Goal: Task Accomplishment & Management: Use online tool/utility

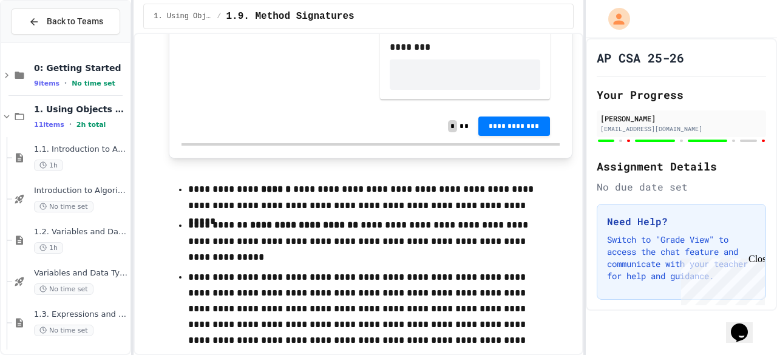
scroll to position [8670, 0]
drag, startPoint x: 423, startPoint y: 272, endPoint x: 381, endPoint y: 261, distance: 43.9
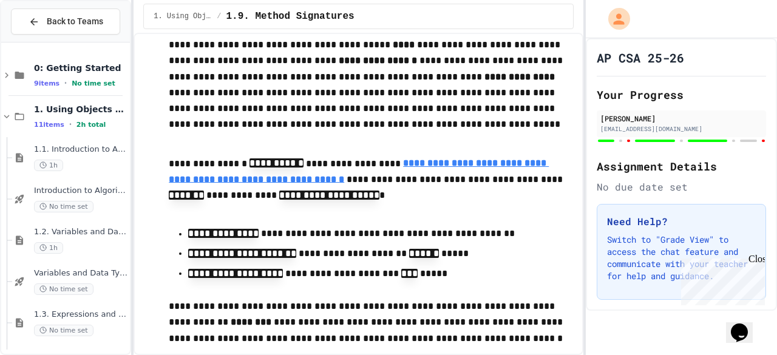
scroll to position [3244, 0]
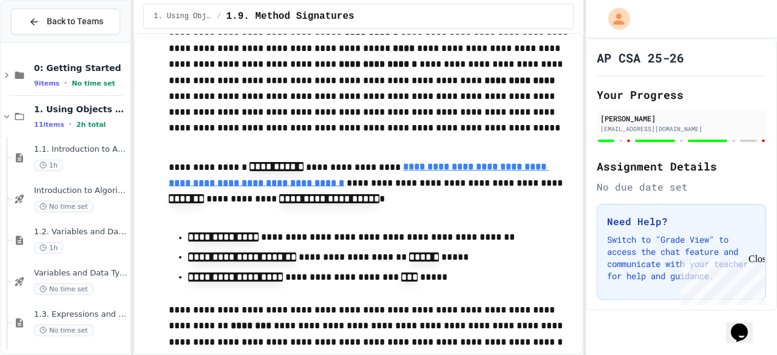
click at [572, 142] on div "**********" at bounding box center [358, 194] width 449 height 323
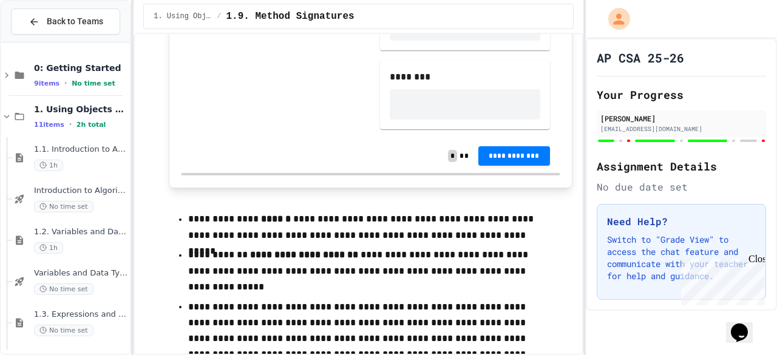
scroll to position [8611, 0]
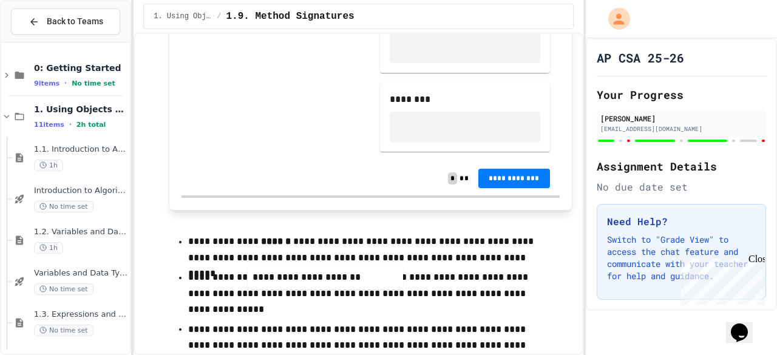
drag, startPoint x: 237, startPoint y: 247, endPoint x: 294, endPoint y: 282, distance: 67.1
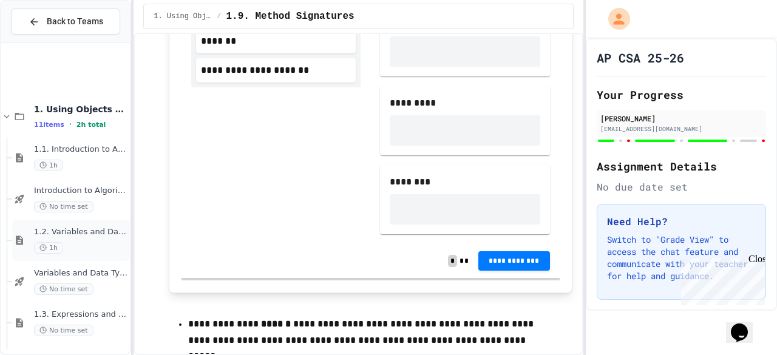
scroll to position [290, 0]
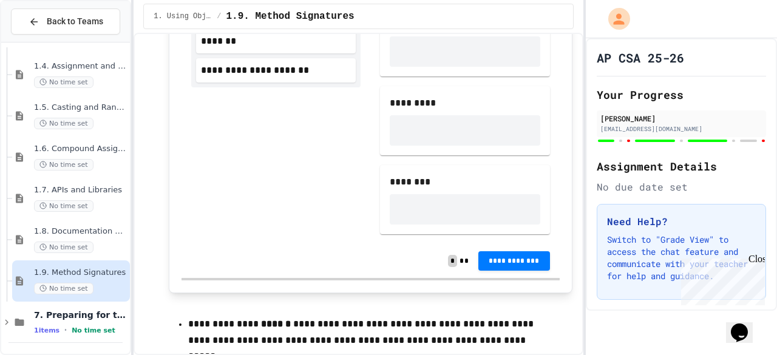
click at [759, 260] on div "Close" at bounding box center [756, 261] width 15 height 15
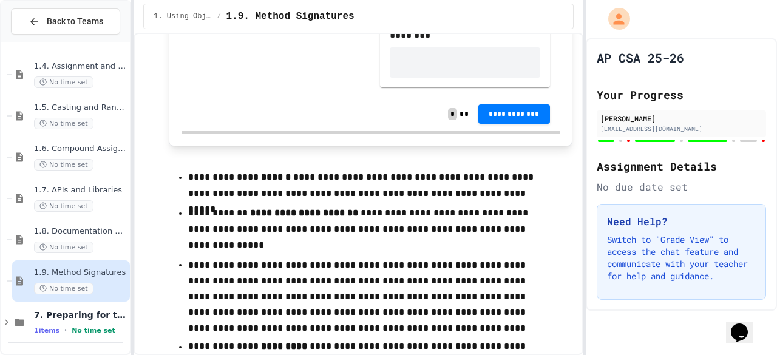
scroll to position [8711, 0]
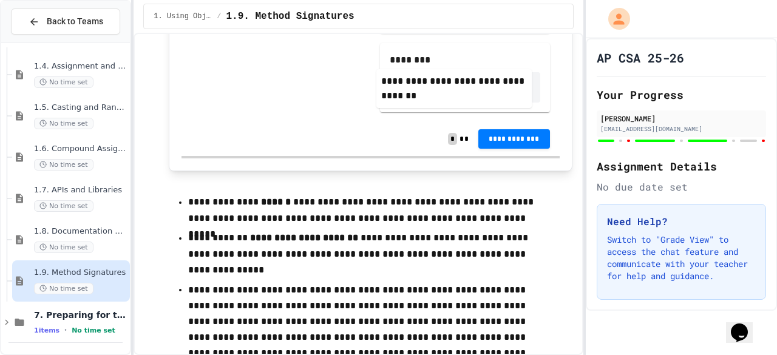
drag, startPoint x: 238, startPoint y: 146, endPoint x: 420, endPoint y: 83, distance: 192.9
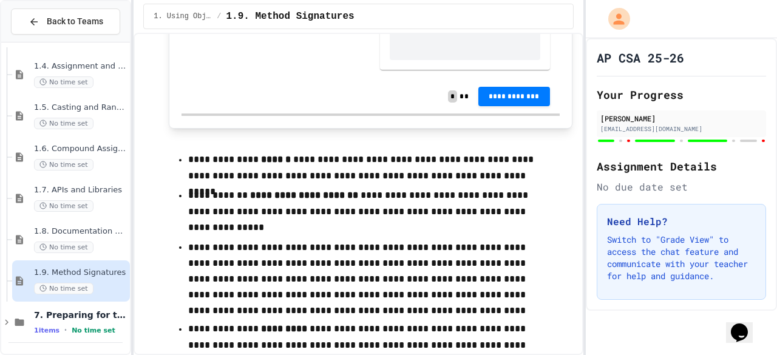
scroll to position [8624, 0]
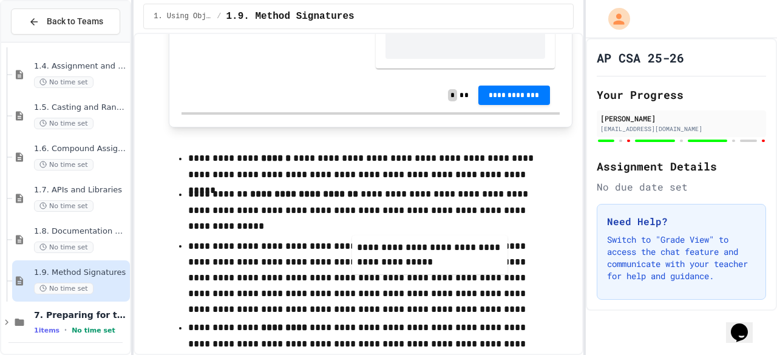
drag, startPoint x: 296, startPoint y: 112, endPoint x: 464, endPoint y: 270, distance: 230.7
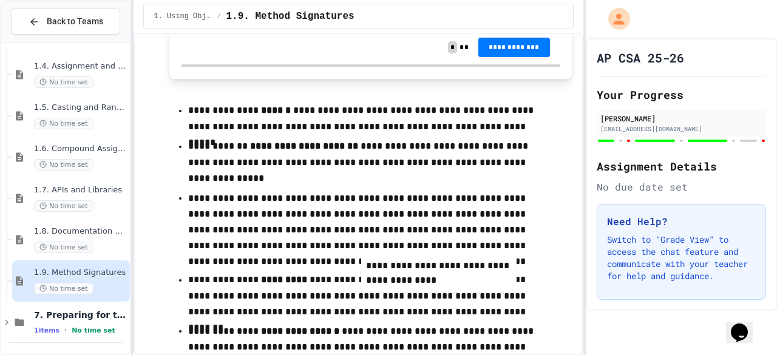
scroll to position [8817, 0]
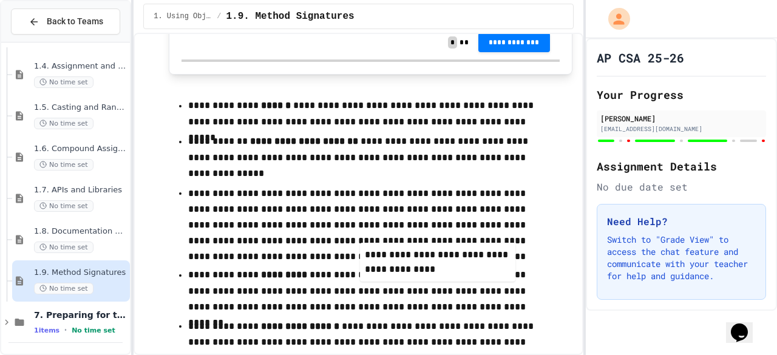
drag, startPoint x: 276, startPoint y: 81, endPoint x: 446, endPoint y: 278, distance: 259.7
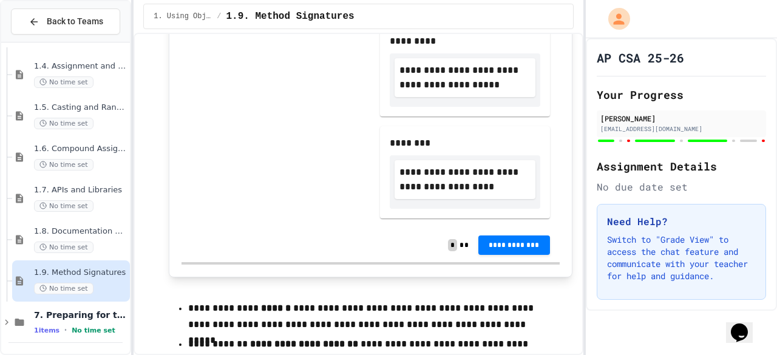
scroll to position [8619, 0]
drag, startPoint x: 303, startPoint y: 112, endPoint x: 302, endPoint y: 128, distance: 15.8
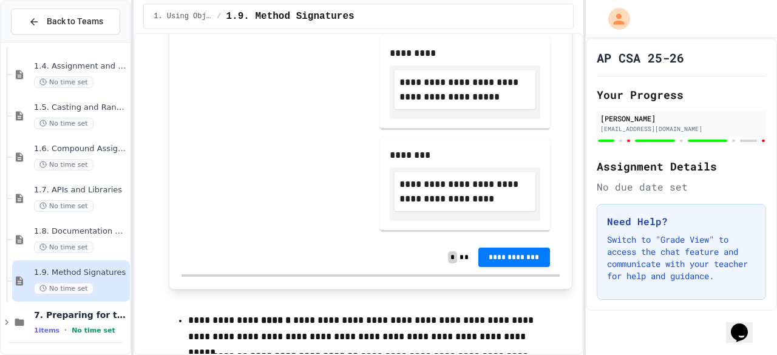
scroll to position [8574, 0]
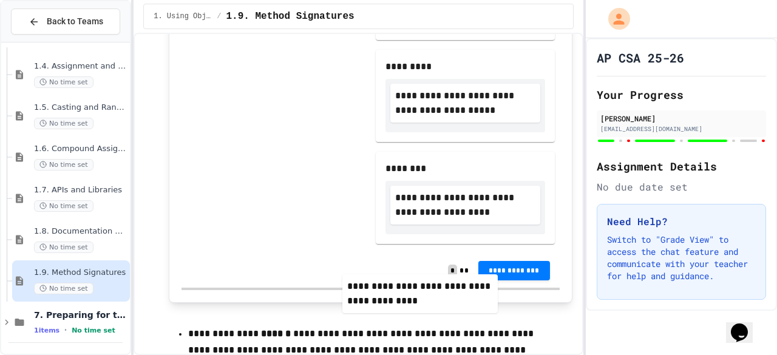
drag, startPoint x: 298, startPoint y: 177, endPoint x: 453, endPoint y: 315, distance: 207.8
click at [453, 254] on div "**********" at bounding box center [371, 8] width 378 height 492
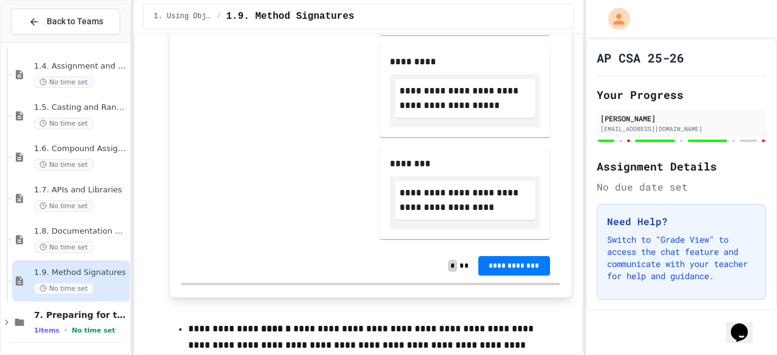
scroll to position [8620, 0]
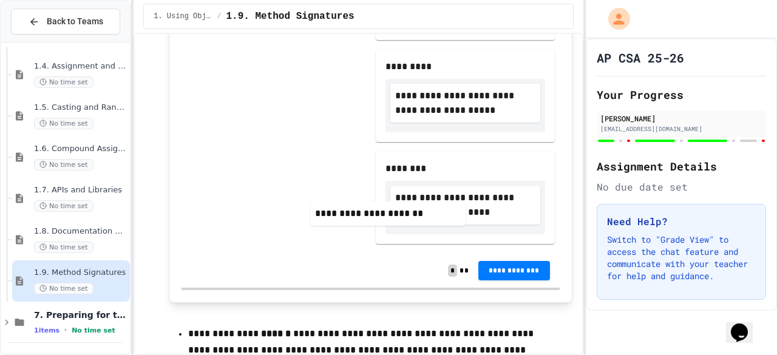
drag, startPoint x: 326, startPoint y: 114, endPoint x: 441, endPoint y: 219, distance: 156.5
click at [441, 219] on div "**********" at bounding box center [371, 3] width 378 height 501
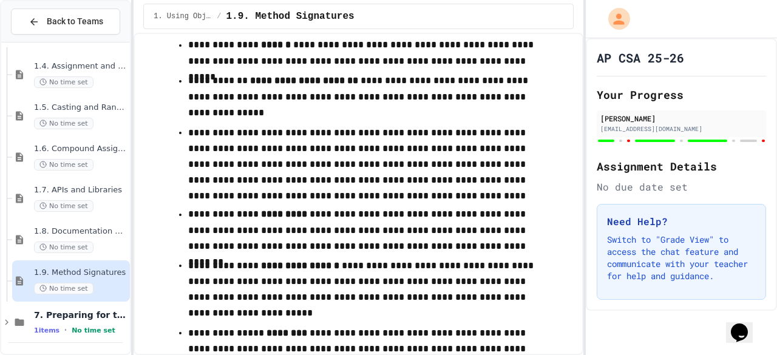
scroll to position [8916, 0]
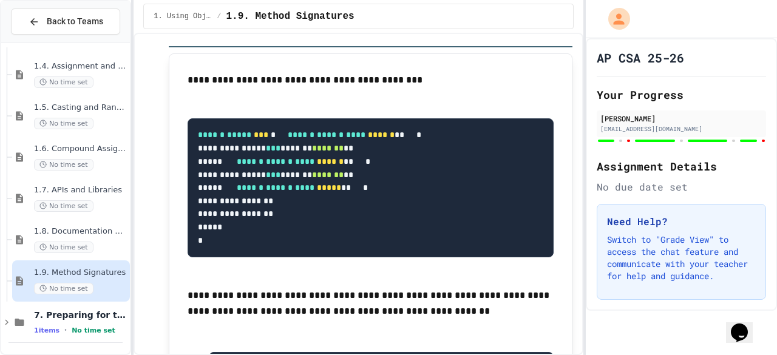
scroll to position [9341, 0]
